Goal: Task Accomplishment & Management: Manage account settings

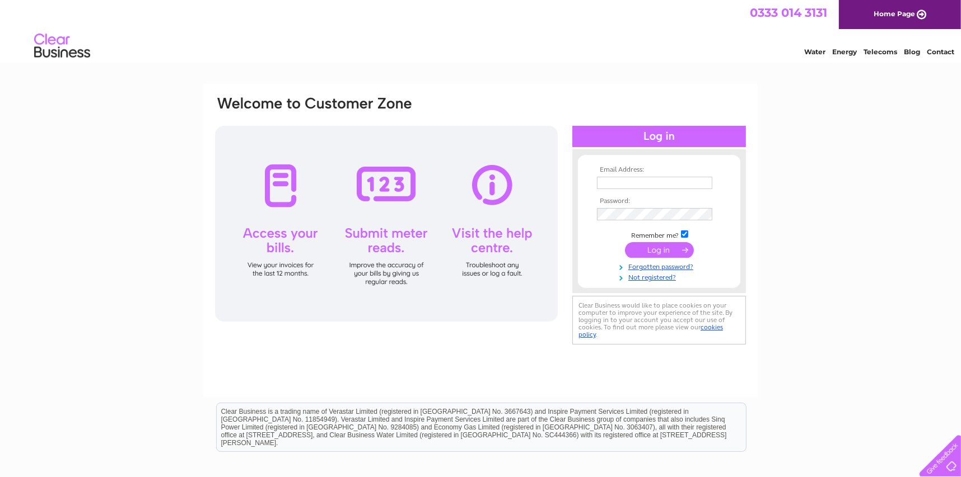
type input "[DOMAIN_NAME][EMAIL_ADDRESS][DOMAIN_NAME]"
click at [655, 247] on input "submit" at bounding box center [659, 250] width 69 height 16
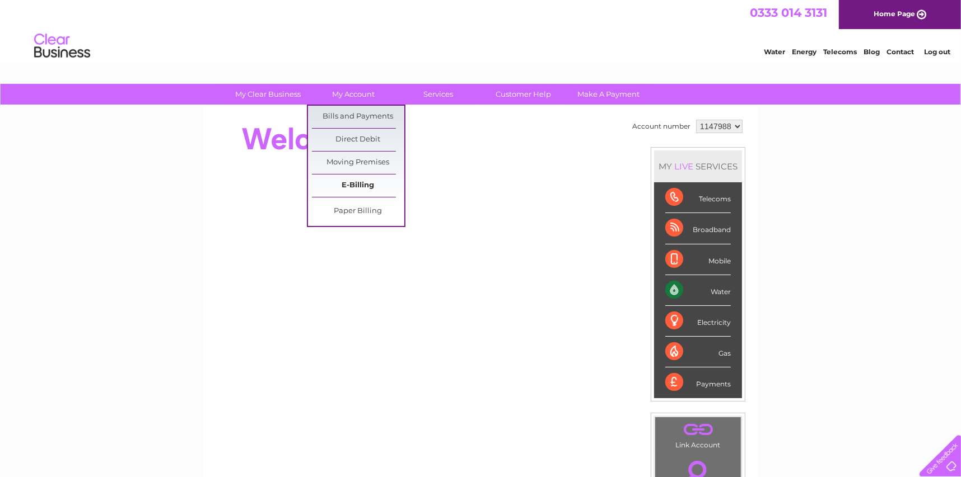
click at [348, 187] on link "E-Billing" at bounding box center [358, 186] width 92 height 22
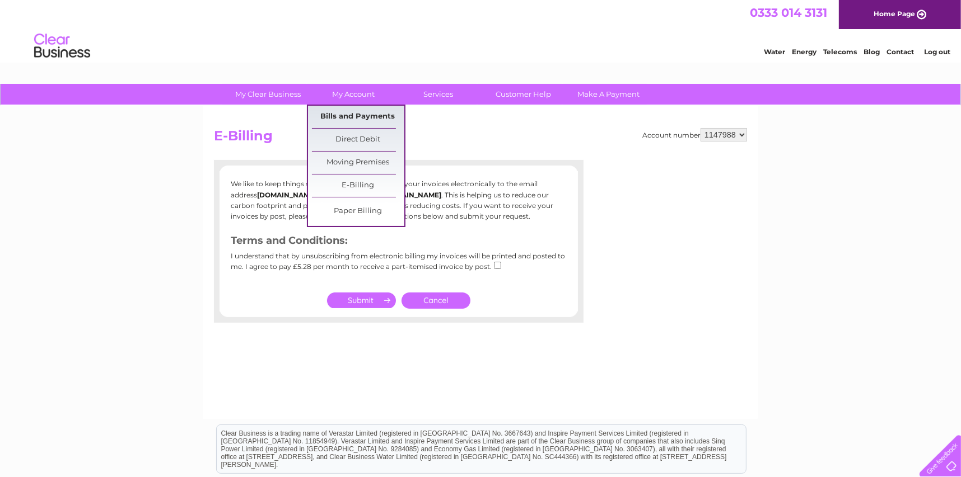
click at [358, 117] on link "Bills and Payments" at bounding box center [358, 117] width 92 height 22
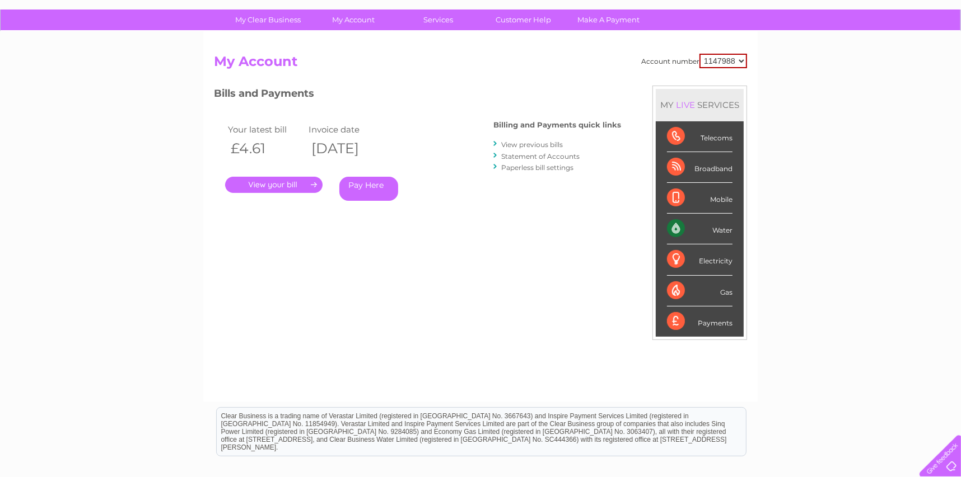
scroll to position [55, 0]
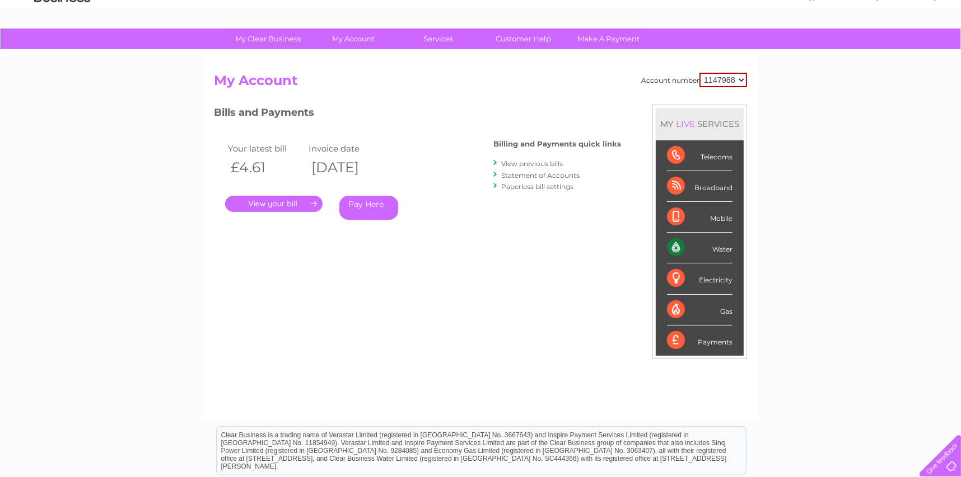
click at [285, 203] on link "." at bounding box center [273, 204] width 97 height 16
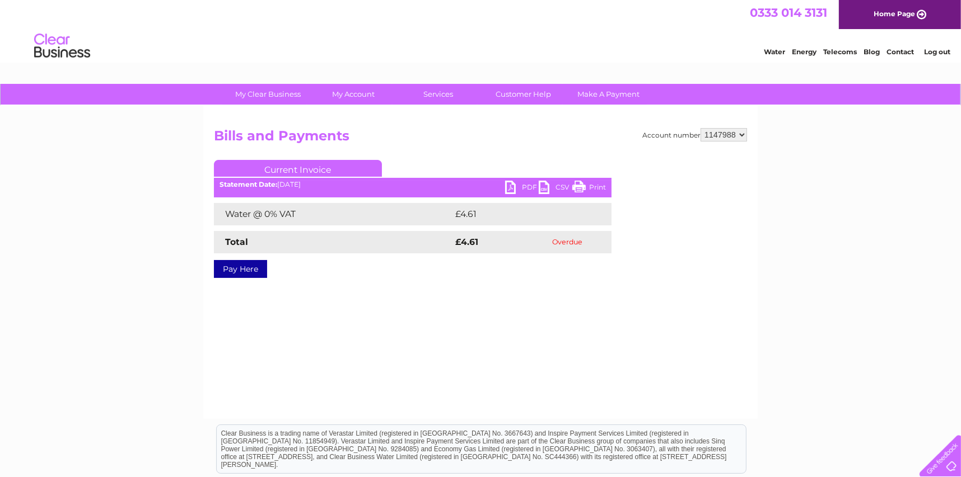
click at [523, 188] on link "PDF" at bounding box center [522, 189] width 34 height 16
